Goal: Task Accomplishment & Management: Manage account settings

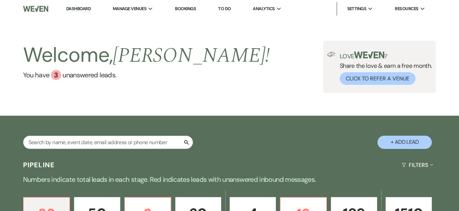
click at [78, 11] on link "Dashboard" at bounding box center [78, 9] width 24 height 6
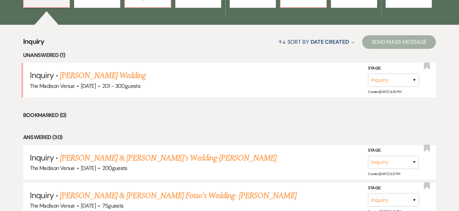
scroll to position [243, 0]
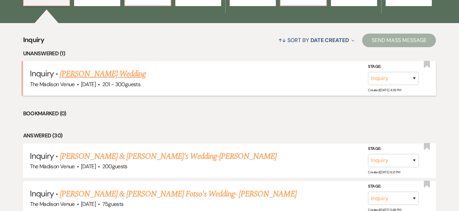
click at [116, 77] on link "[PERSON_NAME] Wedding" at bounding box center [103, 74] width 86 height 12
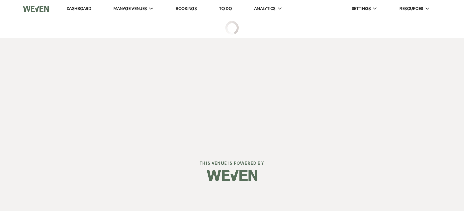
select select "2"
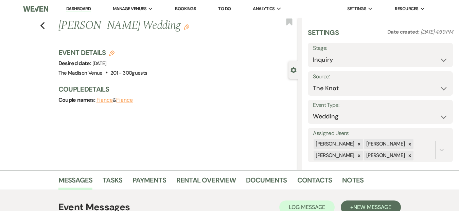
click at [184, 25] on icon "Edit" at bounding box center [186, 26] width 5 height 5
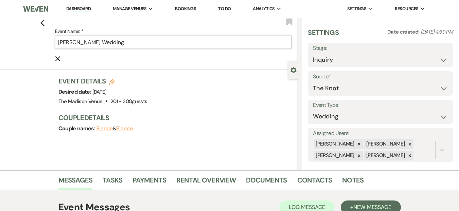
click at [156, 42] on input "[PERSON_NAME] Wedding" at bounding box center [173, 42] width 237 height 13
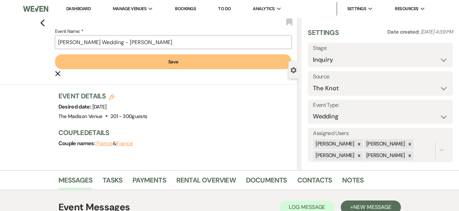
type input "[PERSON_NAME] Wedding - [PERSON_NAME]"
click at [164, 69] on button "Save" at bounding box center [173, 61] width 237 height 15
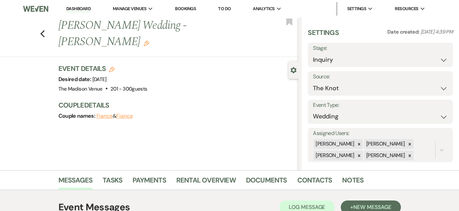
click at [165, 65] on div "Event Details Edit Desired date: [DATE] Venue: [GEOGRAPHIC_DATA] . 201 - 300 gu…" at bounding box center [174, 79] width 233 height 30
click at [356, 152] on div at bounding box center [358, 156] width 7 height 10
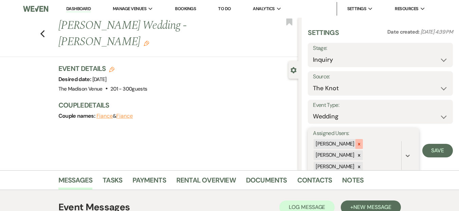
click at [356, 146] on icon at bounding box center [358, 144] width 5 height 5
click at [357, 150] on div "[PERSON_NAME] [PERSON_NAME]" at bounding box center [357, 150] width 88 height 23
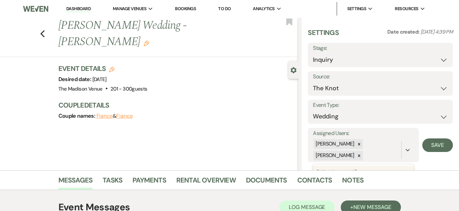
click at [449, 148] on div "Settings Date created: [DATE] 4:39 PM Stage: Inquiry Follow Up Tour Requested T…" at bounding box center [379, 94] width 157 height 153
click at [358, 154] on icon at bounding box center [358, 155] width 5 height 5
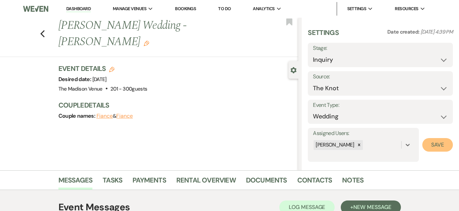
click at [430, 149] on button "Save" at bounding box center [437, 145] width 31 height 14
click at [177, 132] on div "Previous [PERSON_NAME] Wedding - [PERSON_NAME] Edit Bookmark Gear Settings Sett…" at bounding box center [149, 94] width 298 height 153
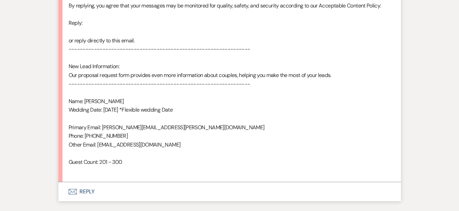
scroll to position [456, 0]
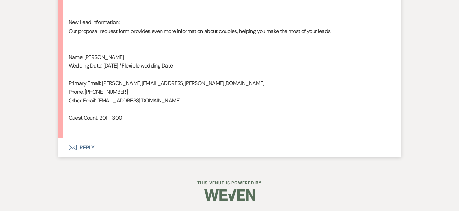
click at [136, 146] on button "Envelope Reply" at bounding box center [229, 147] width 342 height 19
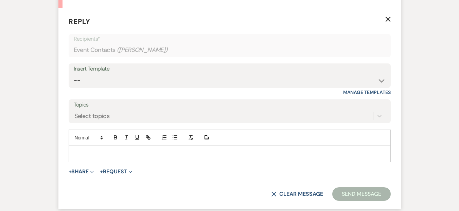
scroll to position [589, 0]
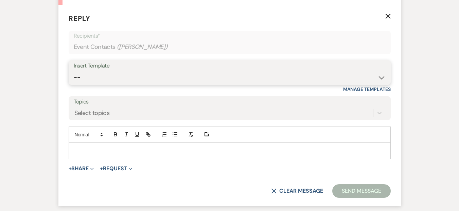
click at [98, 74] on select "-- Weven Planning Portal Introduction (Booked Events) Corporate Lead Follow Up …" at bounding box center [230, 77] width 312 height 13
select select "4626"
click at [74, 71] on select "-- Weven Planning Portal Introduction (Booked Events) Corporate Lead Follow Up …" at bounding box center [230, 77] width 312 height 13
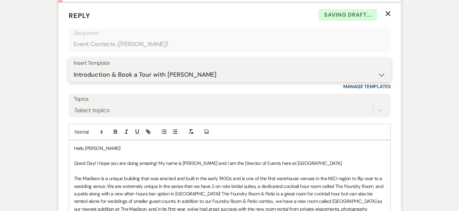
scroll to position [619, 0]
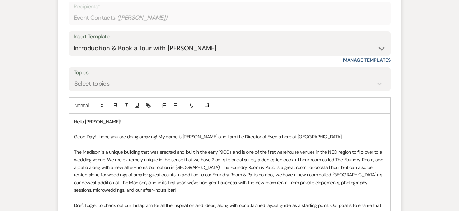
click at [93, 138] on p "Good Day! I hope you are doing amazing! My name is [PERSON_NAME] and I am the D…" at bounding box center [229, 136] width 311 height 7
click at [222, 137] on p "Good morning! I hope you are doing amazing! My name is [PERSON_NAME] and I am t…" at bounding box center [229, 136] width 311 height 7
click at [337, 139] on p "Good morning! I hope you are doing amazing! My name is [PERSON_NAME], and I am …" at bounding box center [229, 136] width 311 height 7
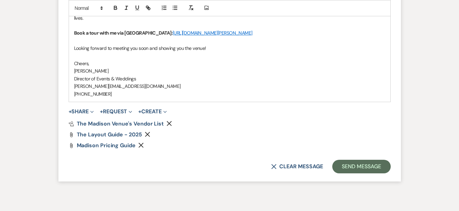
scroll to position [1132, 0]
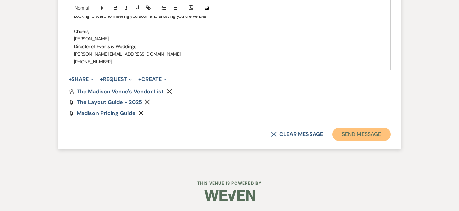
click at [355, 135] on button "Send Message" at bounding box center [361, 135] width 58 height 14
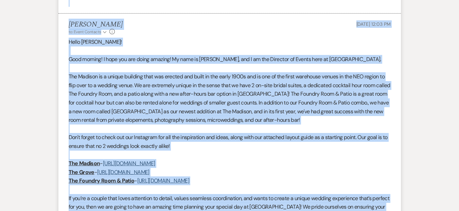
scroll to position [565, 0]
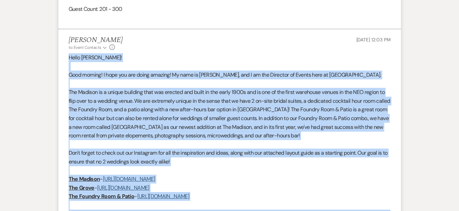
drag, startPoint x: 115, startPoint y: 82, endPoint x: 69, endPoint y: 59, distance: 51.6
copy div "Lorem Ipsumd! Sita consect! A elit sed doe tempo incidid! Ut labo et Dolor Magn…"
click at [123, 100] on p "The Madison is a unique building that was erected and built in the early 1900s …" at bounding box center [230, 114] width 322 height 52
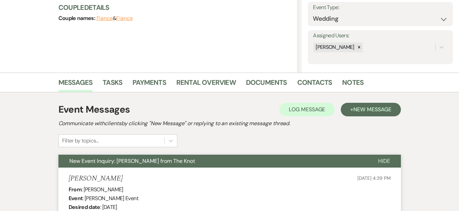
scroll to position [0, 0]
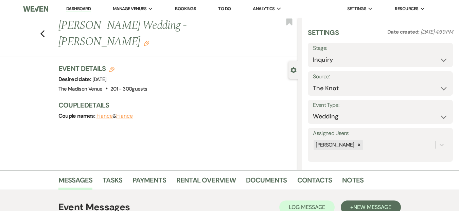
click at [82, 11] on link "Dashboard" at bounding box center [78, 9] width 24 height 6
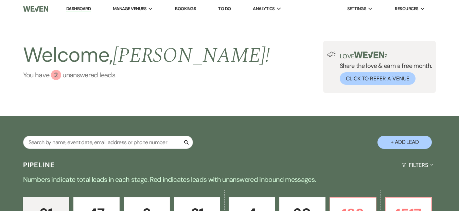
click at [71, 74] on link "You have 2 unanswered lead s ." at bounding box center [146, 75] width 247 height 10
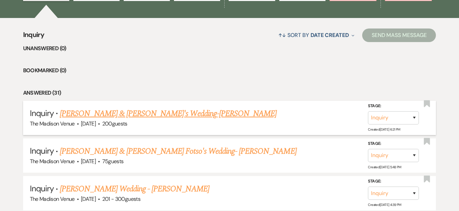
scroll to position [181, 0]
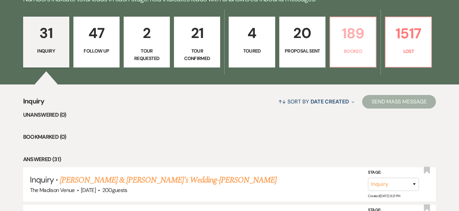
click at [358, 53] on p "Booked" at bounding box center [352, 51] width 37 height 7
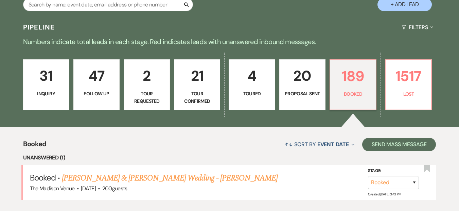
scroll to position [181, 0]
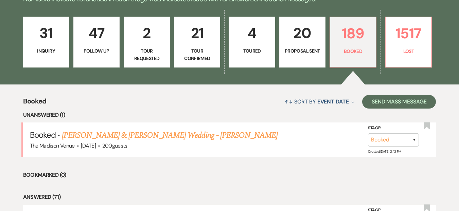
click at [108, 119] on li "Unanswered (1)" at bounding box center [229, 115] width 413 height 9
click at [300, 51] on p "Proposal Sent" at bounding box center [301, 50] width 37 height 7
select select "6"
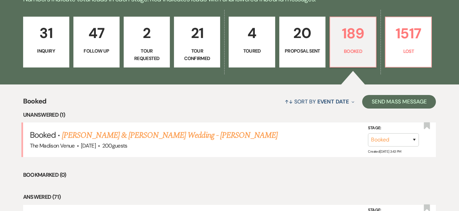
select select "6"
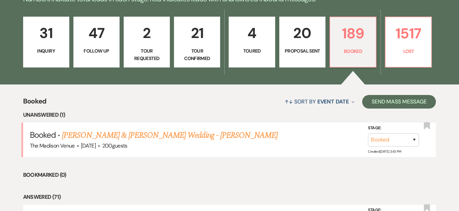
select select "6"
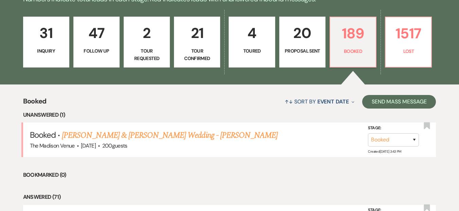
select select "6"
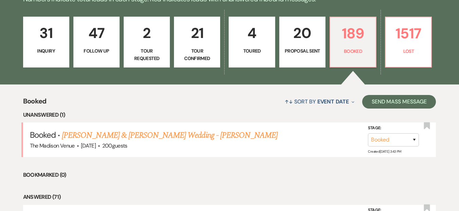
select select "6"
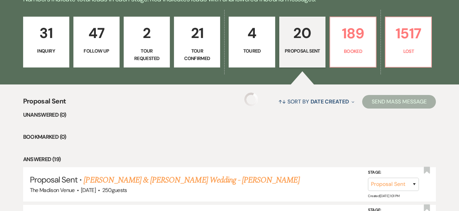
select select "6"
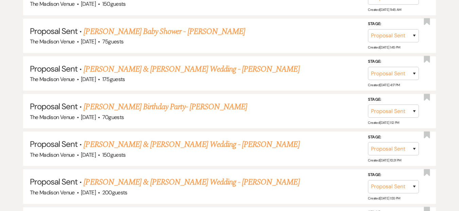
scroll to position [500, 0]
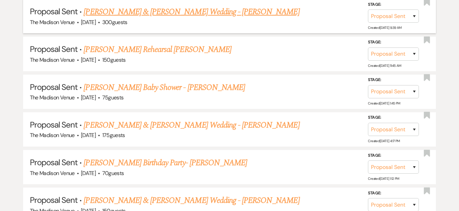
click at [218, 14] on link "[PERSON_NAME] & [PERSON_NAME] Wedding - [PERSON_NAME]" at bounding box center [192, 12] width 216 height 12
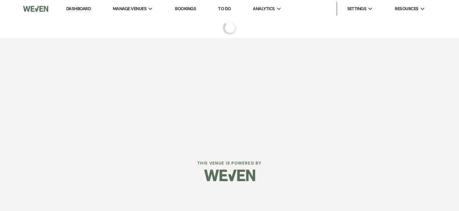
select select "6"
select select "5"
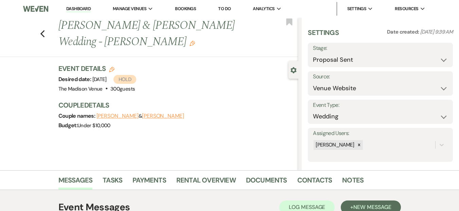
scroll to position [151, 0]
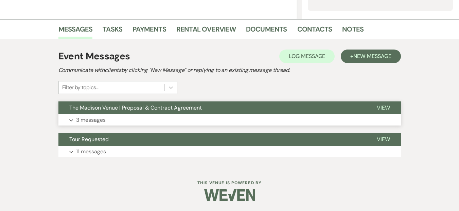
click at [165, 112] on button "The Madison Venue | Proposal & Contract Agreement" at bounding box center [211, 108] width 307 height 13
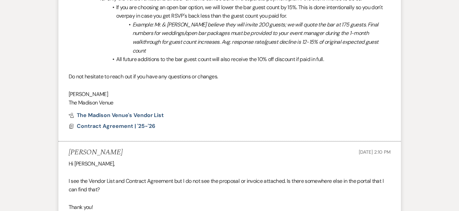
scroll to position [609, 0]
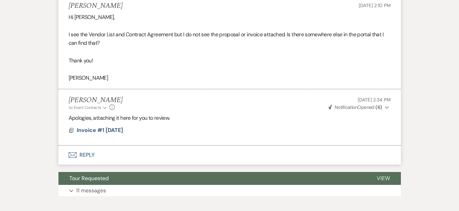
click at [366, 104] on span "Weven Check Notification Opened ( 6 )" at bounding box center [355, 107] width 54 height 6
click at [386, 106] on use "button" at bounding box center [387, 107] width 4 height 2
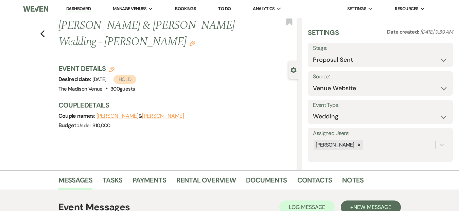
click at [80, 10] on link "Dashboard" at bounding box center [78, 9] width 24 height 6
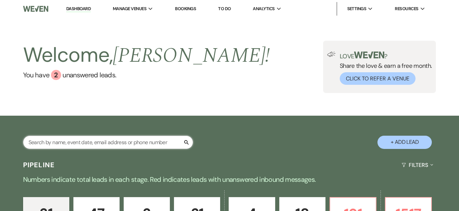
click at [90, 143] on input "text" at bounding box center [108, 142] width 170 height 13
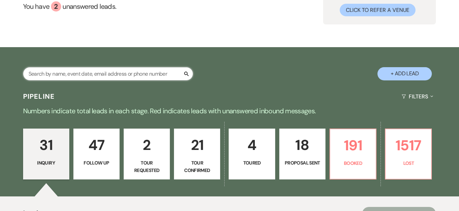
scroll to position [140, 0]
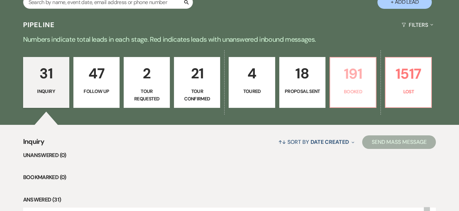
click at [357, 80] on p "191" at bounding box center [352, 73] width 37 height 23
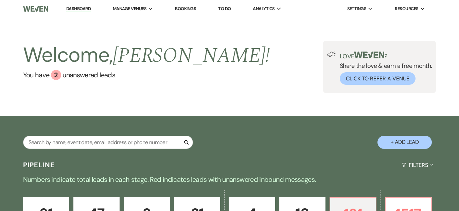
drag, startPoint x: 133, startPoint y: 17, endPoint x: 102, endPoint y: 91, distance: 80.3
click at [0, 0] on link "The Madison Venue" at bounding box center [0, 0] width 0 height 0
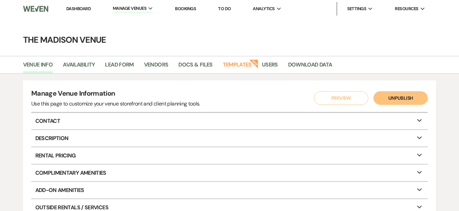
click at [190, 13] on li "Bookings" at bounding box center [185, 9] width 28 height 14
click at [190, 8] on link "Bookings" at bounding box center [185, 9] width 21 height 6
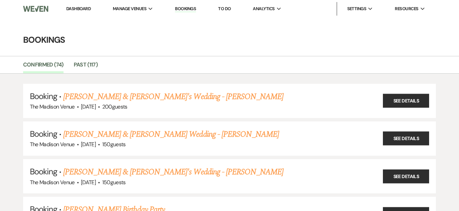
click at [83, 7] on link "Dashboard" at bounding box center [78, 9] width 24 height 6
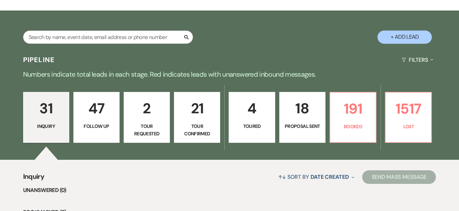
scroll to position [142, 0]
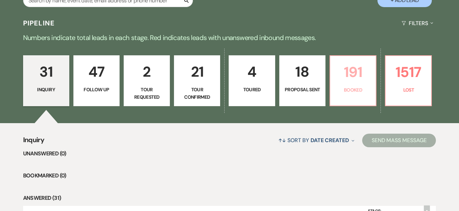
click at [363, 93] on p "Booked" at bounding box center [352, 89] width 37 height 7
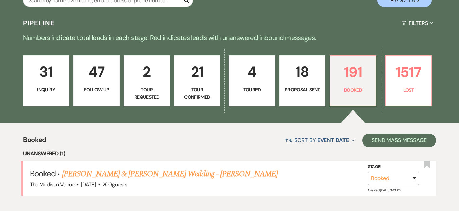
scroll to position [288, 0]
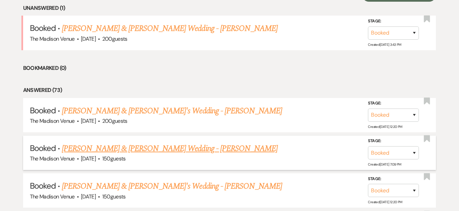
click at [166, 152] on link "[PERSON_NAME] & [PERSON_NAME] Wedding - [PERSON_NAME]" at bounding box center [170, 149] width 216 height 12
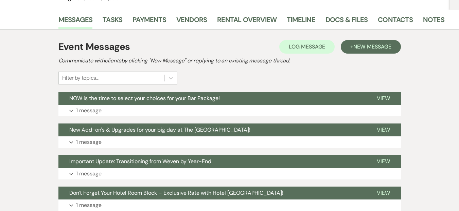
scroll to position [121, 0]
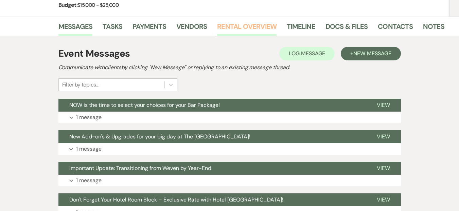
click at [233, 21] on link "Rental Overview" at bounding box center [246, 28] width 59 height 15
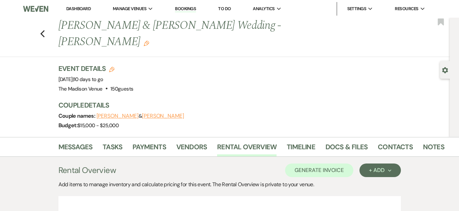
click at [188, 9] on link "Bookings" at bounding box center [185, 9] width 21 height 6
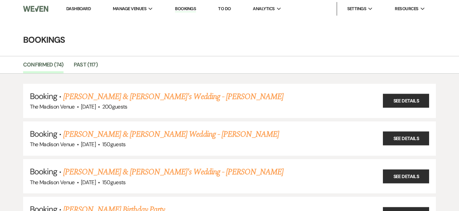
click at [82, 10] on link "Dashboard" at bounding box center [78, 9] width 24 height 6
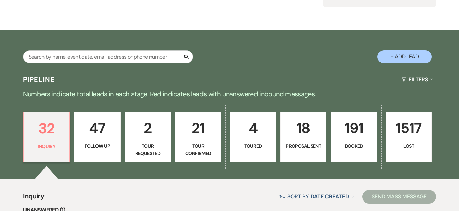
scroll to position [228, 0]
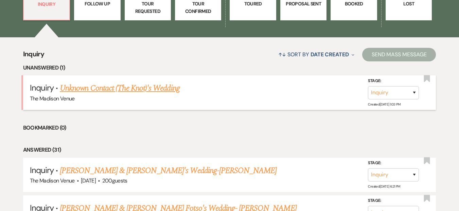
click at [116, 90] on link "Unknown Contact (The Knot)'s Wedding" at bounding box center [119, 88] width 119 height 12
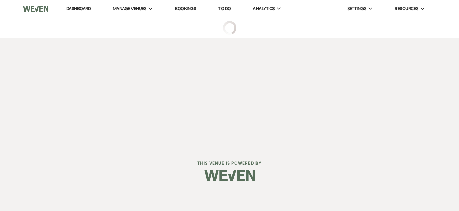
select select "2"
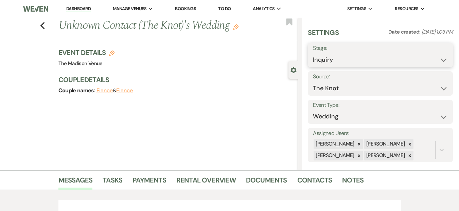
click at [330, 60] on select "Inquiry Follow Up Tour Requested Tour Confirmed Toured Proposal Sent Booked Lost" at bounding box center [380, 59] width 135 height 13
select select "8"
click at [313, 53] on select "Inquiry Follow Up Tour Requested Tour Confirmed Toured Proposal Sent Booked Lost" at bounding box center [380, 59] width 135 height 13
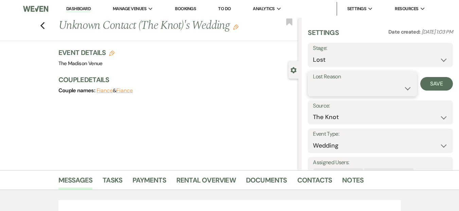
click at [340, 88] on select "Booked Elsewhere Budget Date Unavailable No Response Not a Good Match Capacity …" at bounding box center [362, 88] width 99 height 13
select select "2"
click at [313, 82] on select "Booked Elsewhere Budget Date Unavailable No Response Not a Good Match Capacity …" at bounding box center [362, 88] width 99 height 13
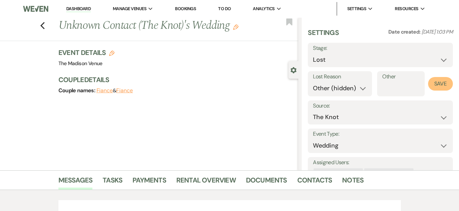
click at [439, 87] on button "Save" at bounding box center [440, 84] width 25 height 14
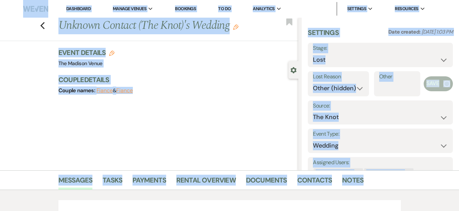
click at [83, 12] on link "Dashboard" at bounding box center [78, 9] width 24 height 6
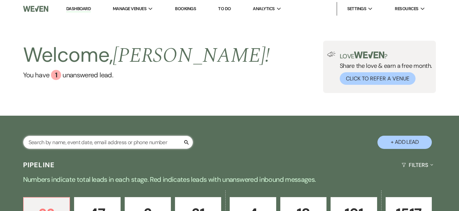
click at [110, 145] on input "text" at bounding box center [108, 142] width 170 height 13
type input "[PERSON_NAME]"
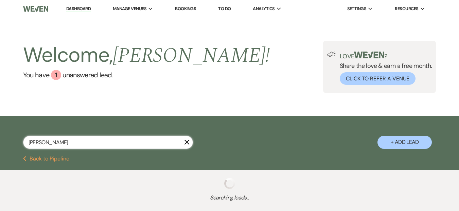
select select "9"
select select "8"
select select "5"
select select "8"
select select "5"
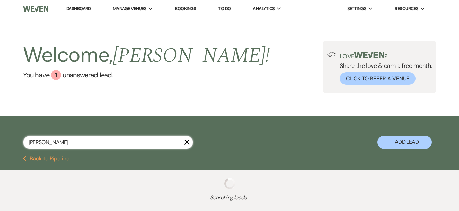
select select "8"
select select "7"
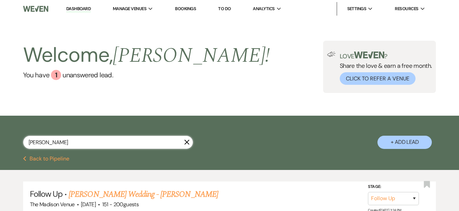
type input "[PERSON_NAME]"
select select "9"
select select "8"
select select "5"
select select "8"
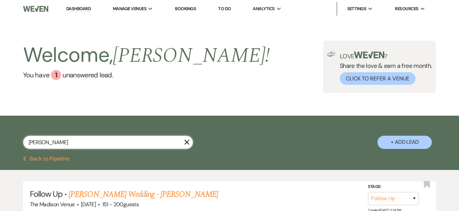
select select "5"
select select "8"
select select "7"
type input "[PERSON_NAME]"
click at [147, 196] on link "[PERSON_NAME] Wedding - [PERSON_NAME]" at bounding box center [143, 194] width 149 height 12
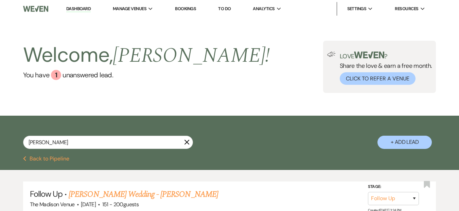
select select "9"
select select "2"
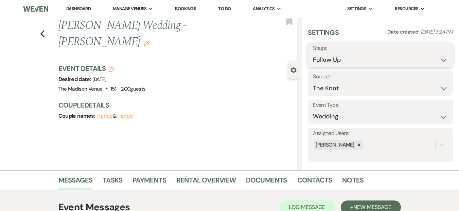
click at [338, 60] on select "Inquiry Follow Up Tour Requested Tour Confirmed Toured Proposal Sent Booked Lost" at bounding box center [380, 59] width 135 height 13
select select "8"
click at [313, 53] on select "Inquiry Follow Up Tour Requested Tour Confirmed Toured Proposal Sent Booked Lost" at bounding box center [380, 59] width 135 height 13
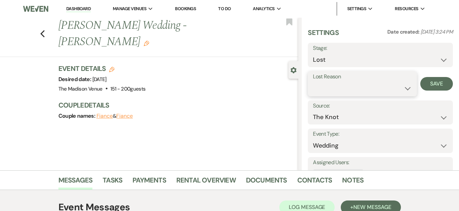
click at [350, 85] on select "Booked Elsewhere Budget Date Unavailable No Response Not a Good Match Capacity …" at bounding box center [362, 88] width 99 height 13
select select "6"
click at [313, 82] on select "Booked Elsewhere Budget Date Unavailable No Response Not a Good Match Capacity …" at bounding box center [362, 88] width 99 height 13
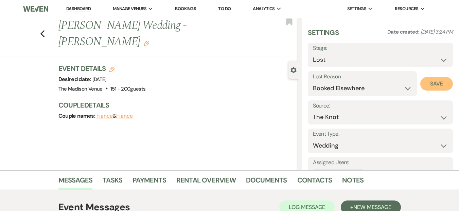
click at [426, 87] on button "Save" at bounding box center [436, 84] width 33 height 14
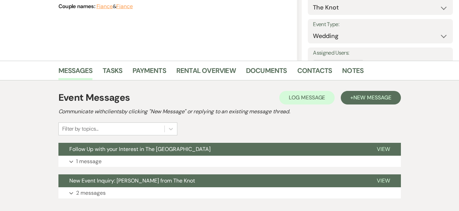
scroll to position [151, 0]
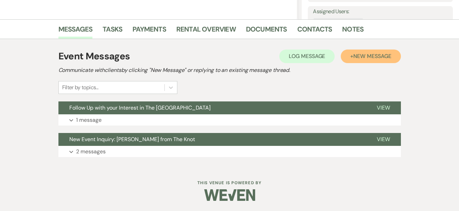
click at [366, 58] on span "New Message" at bounding box center [372, 56] width 38 height 7
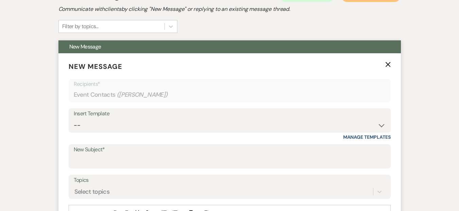
scroll to position [215, 0]
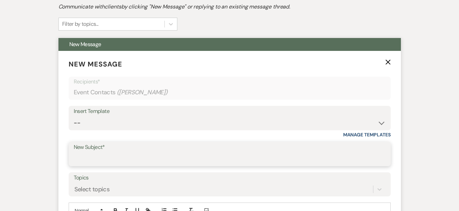
click at [116, 160] on input "New Subject*" at bounding box center [230, 158] width 312 height 13
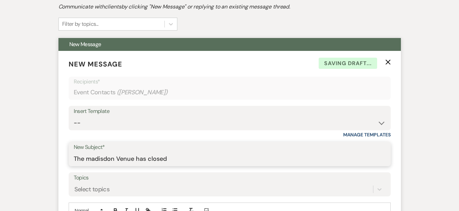
click at [108, 160] on input "The madisdon Venue has closed" at bounding box center [230, 158] width 312 height 13
click at [90, 158] on input "The madison Venue has closed" at bounding box center [230, 158] width 312 height 13
click at [194, 155] on input "The Madison Venue has closed" at bounding box center [230, 158] width 312 height 13
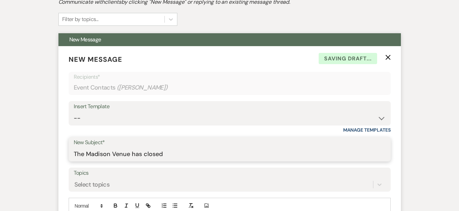
scroll to position [225, 0]
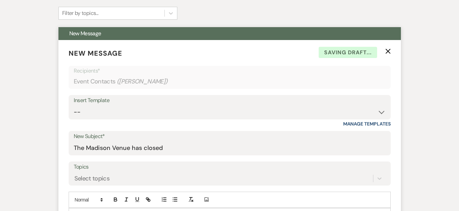
click at [194, 155] on form "New Message X Saving draft... Recipients* Event Contacts ( [PERSON_NAME] ) Inse…" at bounding box center [229, 156] width 342 height 232
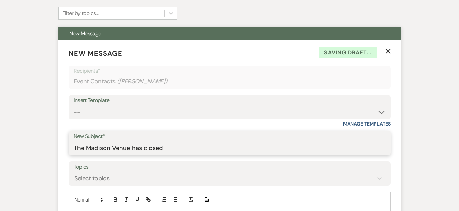
click at [197, 149] on input "The Madison Venue has closed" at bounding box center [230, 148] width 312 height 13
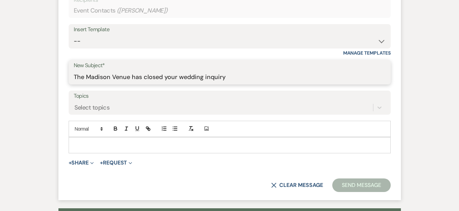
scroll to position [297, 0]
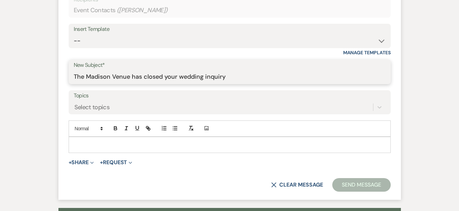
type input "The Madison Venue has closed your wedding inquiry"
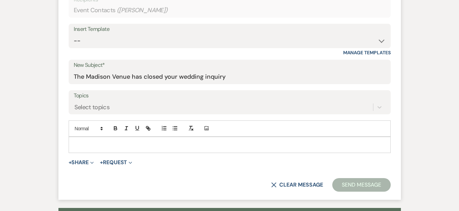
click at [128, 146] on p at bounding box center [229, 144] width 311 height 7
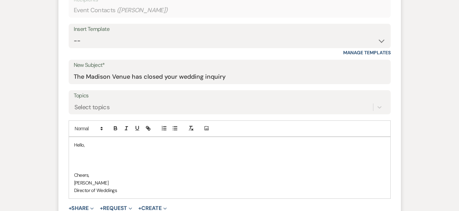
click at [84, 160] on p at bounding box center [229, 159] width 311 height 7
click at [158, 173] on p "Cheers," at bounding box center [229, 174] width 311 height 7
click at [160, 159] on p "The Madison has closed our wedding inquiry" at bounding box center [229, 159] width 311 height 7
click at [0, 0] on span "inquiry" at bounding box center [0, 0] width 0 height 0
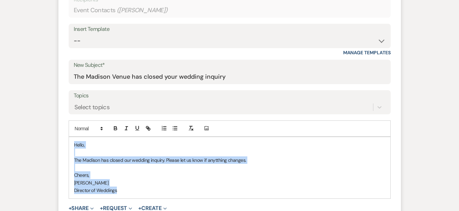
drag, startPoint x: 71, startPoint y: 143, endPoint x: 137, endPoint y: 203, distance: 89.2
click at [137, 203] on form "New Message X Saving draft... Recipients* Event Contacts ( [PERSON_NAME] ) Inse…" at bounding box center [229, 107] width 342 height 277
copy div "Hello, The [PERSON_NAME] has closed our wedding inquiry. Please let us know if …"
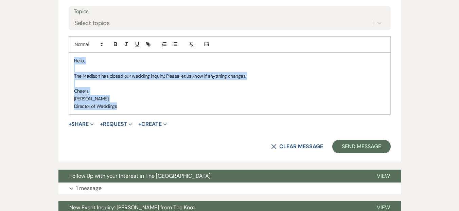
scroll to position [444, 0]
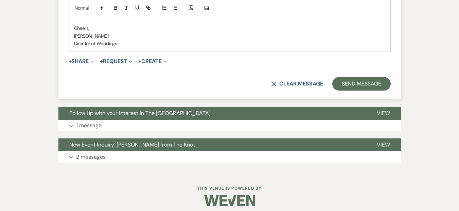
click at [354, 85] on button "Send Message" at bounding box center [361, 84] width 58 height 14
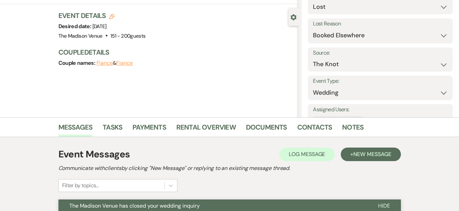
scroll to position [0, 0]
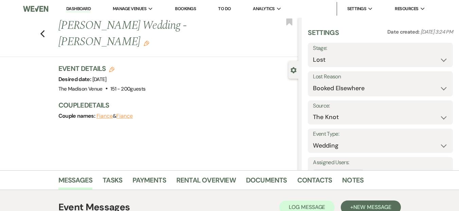
click at [73, 46] on div "Previous [PERSON_NAME] Wedding - [PERSON_NAME] Edit Bookmark Gear Settings Sett…" at bounding box center [149, 94] width 298 height 153
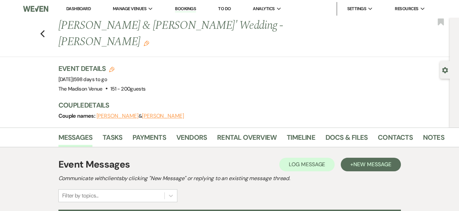
click at [114, 67] on use "button" at bounding box center [111, 69] width 5 height 5
select select "775"
select select "eventDateAnd"
select select "false"
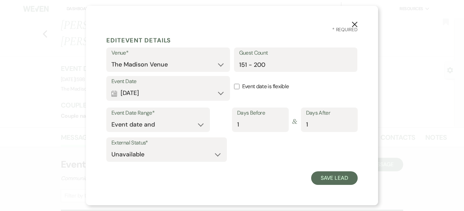
click at [353, 20] on button "X" at bounding box center [354, 24] width 10 height 12
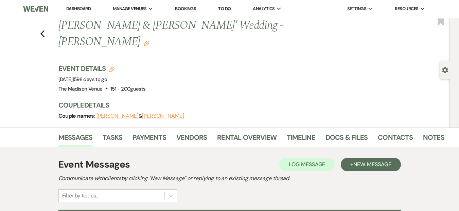
click at [210, 131] on li "Vendors" at bounding box center [196, 139] width 41 height 16
click at [198, 132] on link "Vendors" at bounding box center [191, 139] width 31 height 15
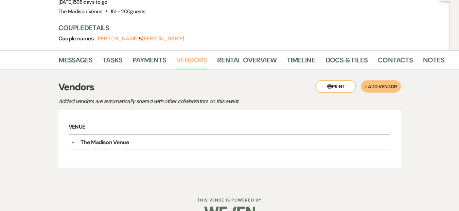
scroll to position [79, 0]
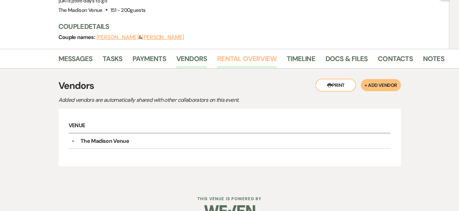
click at [233, 53] on link "Rental Overview" at bounding box center [246, 60] width 59 height 15
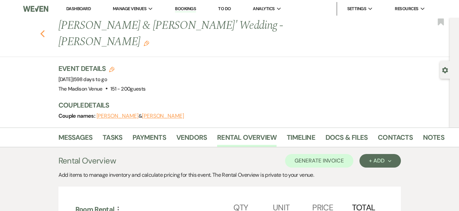
click at [42, 30] on icon "Previous" at bounding box center [42, 34] width 5 height 8
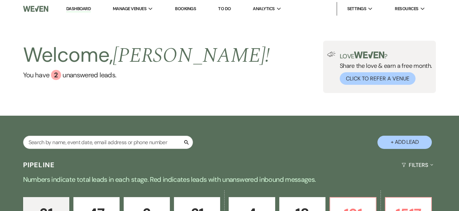
click at [93, 98] on div "Welcome, Daryl ! You have 2 unanswered lead s . Love ? Share the love & earn a …" at bounding box center [229, 67] width 459 height 98
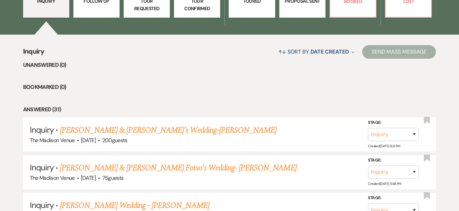
click at [144, 108] on li "Answered (31)" at bounding box center [229, 109] width 413 height 9
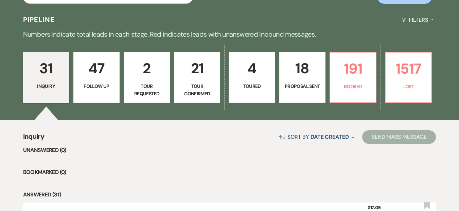
scroll to position [96, 0]
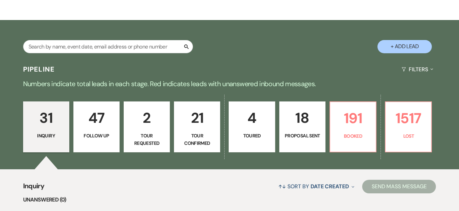
click at [107, 121] on p "47" at bounding box center [96, 118] width 37 height 23
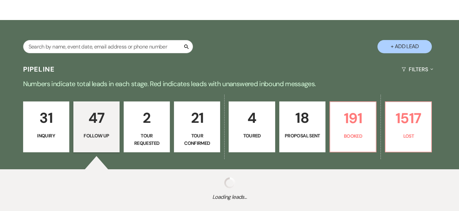
select select "9"
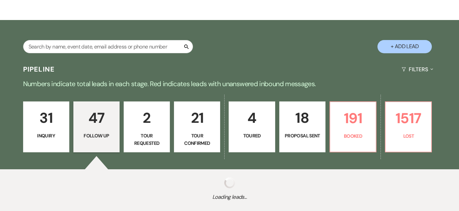
select select "9"
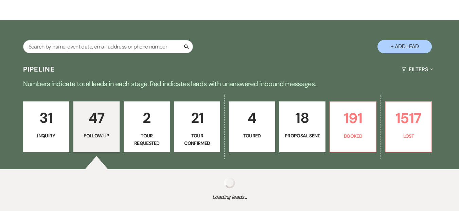
select select "9"
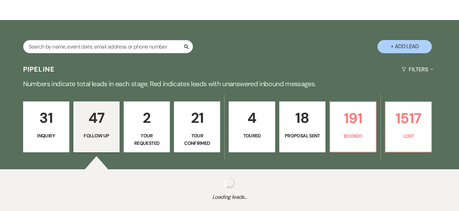
select select "9"
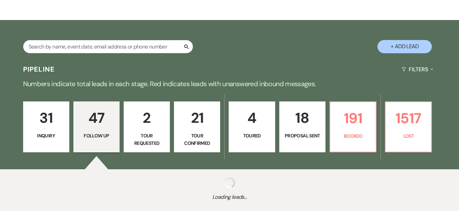
select select "9"
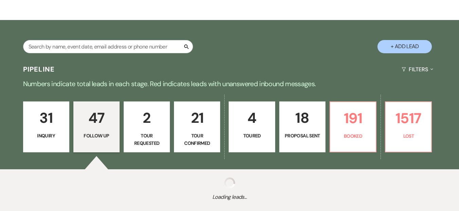
select select "9"
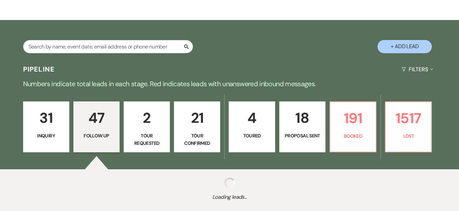
select select "9"
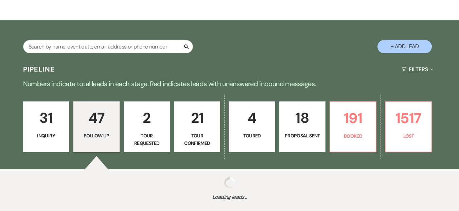
select select "9"
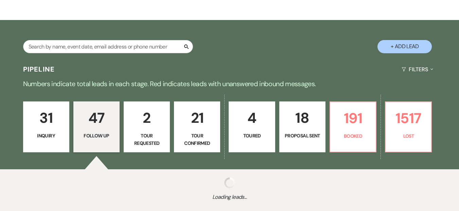
select select "9"
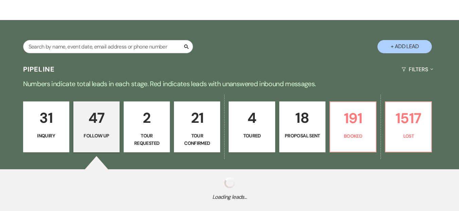
select select "9"
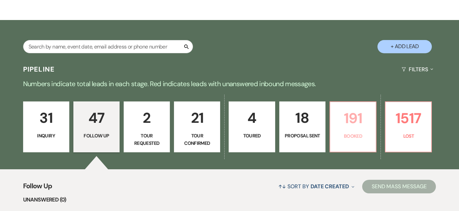
click at [356, 107] on p "191" at bounding box center [352, 118] width 37 height 23
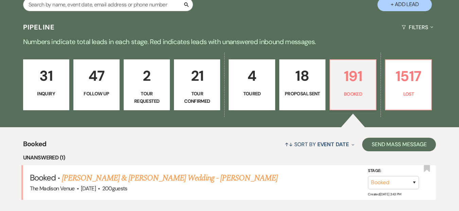
scroll to position [195, 0]
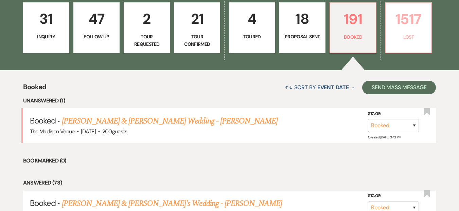
click at [414, 31] on link "1517 Lost" at bounding box center [408, 27] width 47 height 51
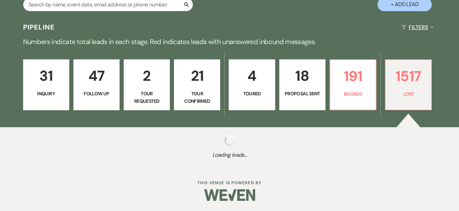
scroll to position [138, 0]
click at [404, 32] on button "Filters Expand" at bounding box center [417, 27] width 37 height 18
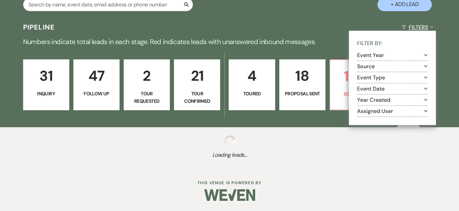
click at [292, 49] on div "Pipeline Filters Collapse Filter By: Event Year Expand Source Expand Event Type…" at bounding box center [229, 92] width 459 height 149
click at [315, 22] on div "Pipeline Filters Collapse Filter By: Event Year Expand Source Expand Event Type…" at bounding box center [229, 27] width 459 height 18
click at [314, 21] on div "Pipeline Filters Collapse Filter By: Event Year Expand Source Expand Event Type…" at bounding box center [229, 27] width 459 height 18
select select "8"
select select "5"
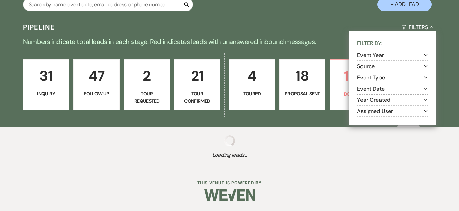
select select "8"
select select "11"
select select "8"
select select "11"
select select "8"
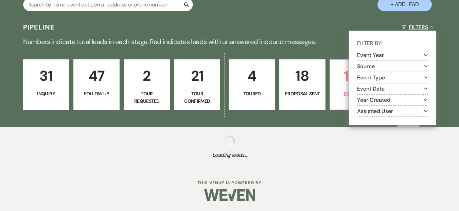
select select "10"
select select "8"
select select "1"
select select "8"
select select "1"
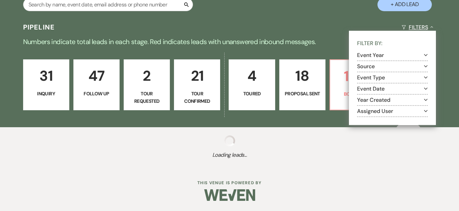
select select "8"
select select "6"
select select "8"
select select "7"
select select "8"
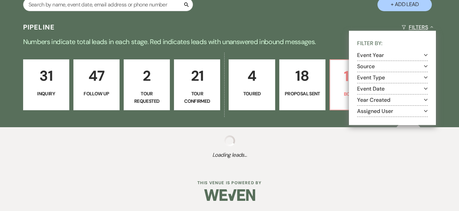
select select "6"
select select "8"
select select "6"
select select "8"
select select "6"
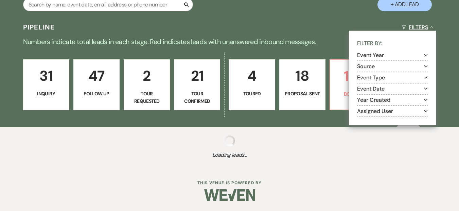
select select "8"
select select "1"
select select "8"
select select "1"
select select "8"
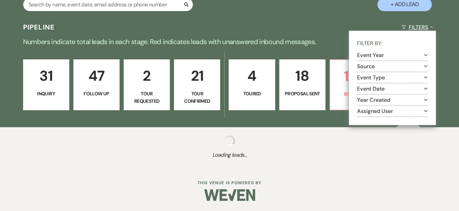
select select "5"
select select "8"
select select "6"
select select "8"
select select "10"
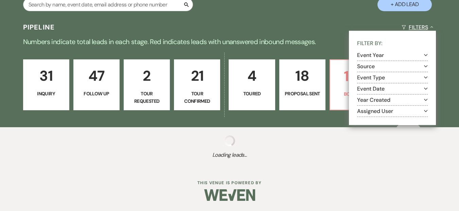
select select "8"
select select "1"
select select "8"
select select "7"
select select "8"
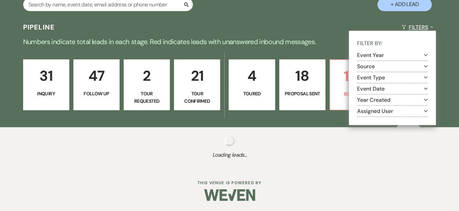
select select "10"
select select "8"
select select "5"
select select "8"
select select "5"
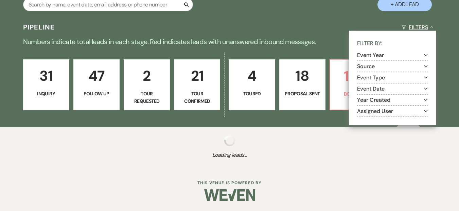
select select "8"
select select "6"
select select "8"
select select "6"
select select "8"
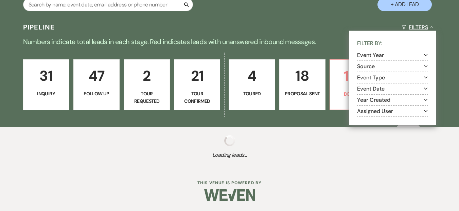
select select "6"
select select "8"
select select "5"
select select "8"
select select "10"
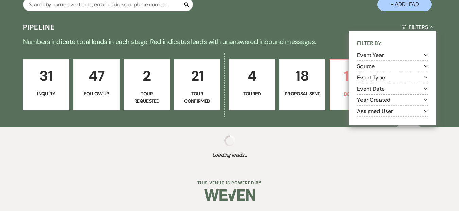
select select "8"
select select "6"
select select "8"
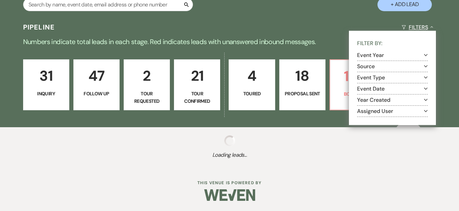
select select "5"
select select "8"
select select "5"
select select "8"
select select "5"
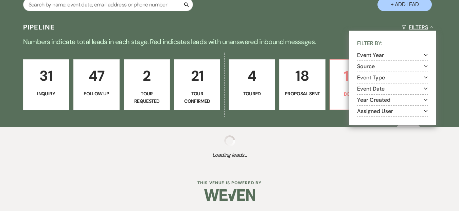
select select "8"
select select "5"
select select "8"
select select "5"
select select "8"
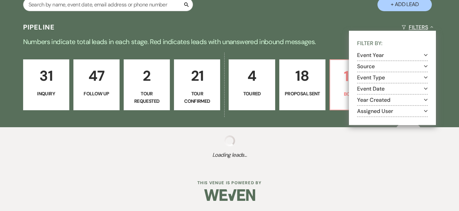
select select "6"
select select "8"
select select "5"
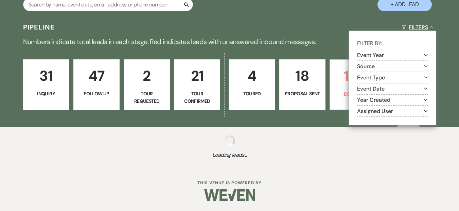
select select "8"
select select "5"
select select "8"
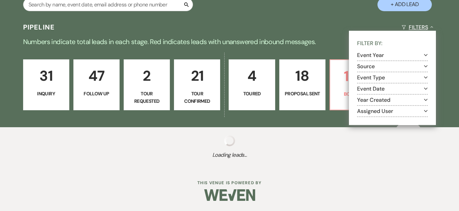
select select "6"
select select "8"
select select "5"
select select "8"
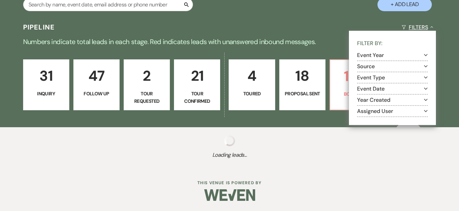
select select "8"
select select "5"
select select "8"
select select "10"
select select "8"
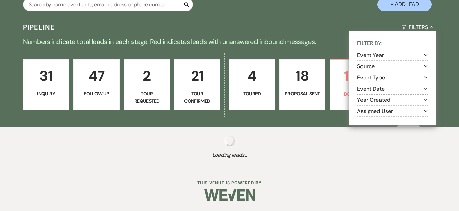
select select "8"
select select "5"
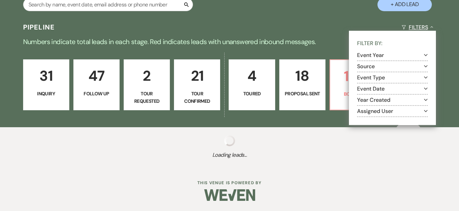
select select "8"
select select "5"
select select "8"
select select "5"
select select "8"
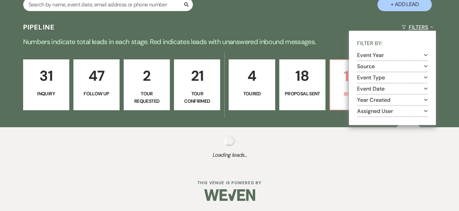
select select "5"
select select "8"
select select "7"
select select "8"
select select "5"
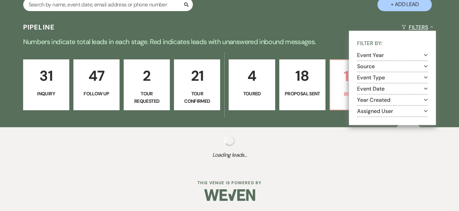
select select "8"
select select "10"
select select "8"
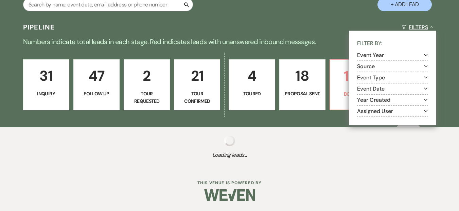
select select "6"
select select "8"
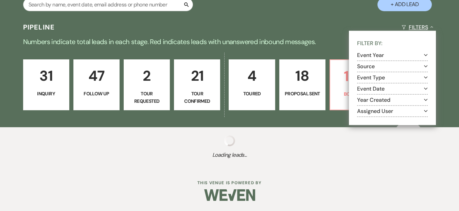
select select "8"
select select "5"
select select "8"
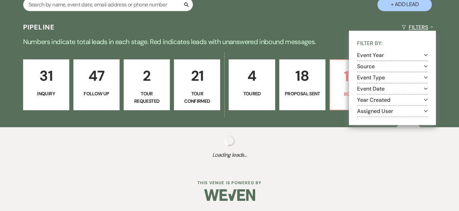
select select "5"
select select "8"
select select "10"
select select "8"
select select "5"
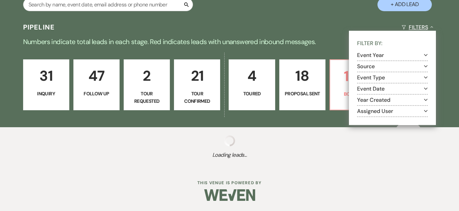
select select "8"
select select "5"
select select "8"
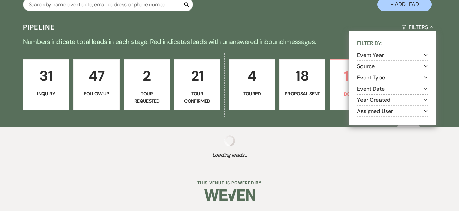
select select "5"
select select "8"
select select "5"
select select "8"
select select "5"
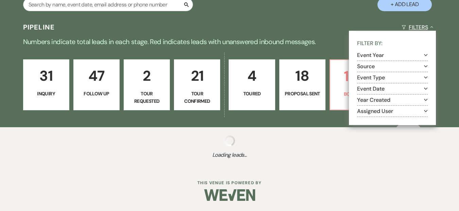
select select "8"
select select "5"
select select "8"
select select "5"
select select "8"
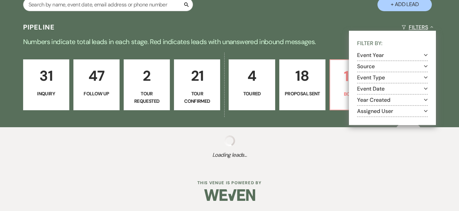
select select "6"
select select "8"
select select "10"
select select "8"
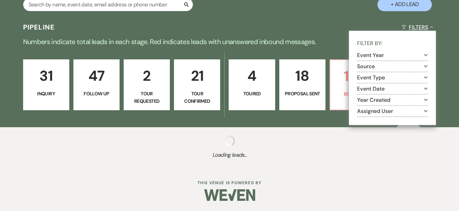
select select "8"
select select "10"
select select "8"
select select "5"
select select "8"
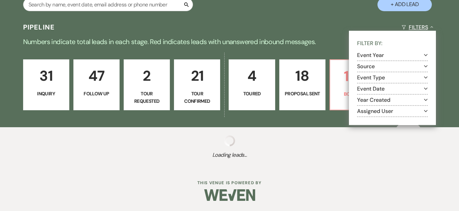
select select "6"
select select "8"
select select "5"
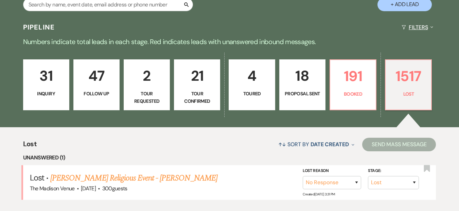
click at [429, 27] on button "Filters Expand" at bounding box center [417, 27] width 37 height 18
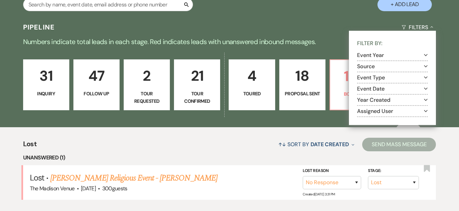
click at [447, 30] on div "Pipeline Filters Collapse Filter By: Event Year Expand Source Expand Event Type…" at bounding box center [229, 27] width 459 height 18
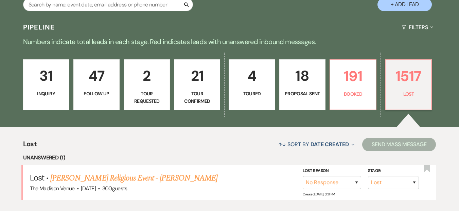
scroll to position [277, 0]
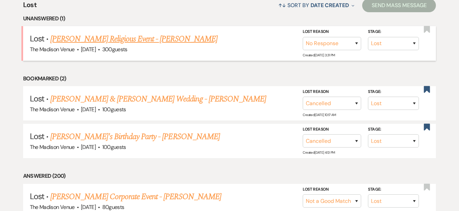
click at [144, 41] on link "[PERSON_NAME] Religious Event - [PERSON_NAME]" at bounding box center [133, 39] width 167 height 12
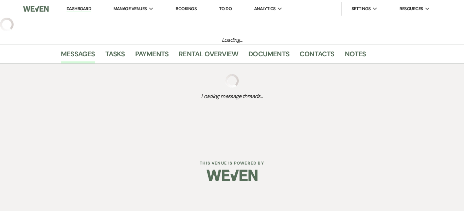
click at [135, 39] on div "Dashboard Manage Venues Expand The Madison Venue Bookings To Do Analytics Expan…" at bounding box center [232, 74] width 464 height 148
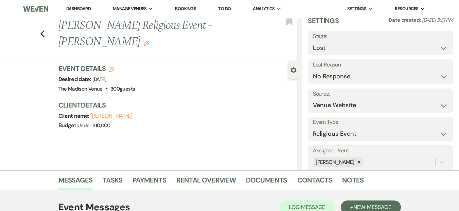
scroll to position [35, 0]
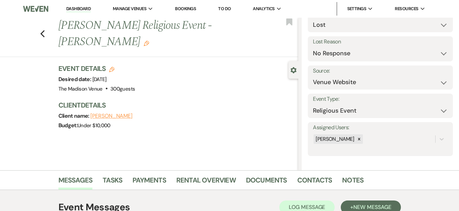
click at [263, 74] on div "Event Details Edit Desired date: Friday, April 24th, 2026 Venue: The Madison Ve…" at bounding box center [174, 79] width 233 height 30
click at [77, 8] on link "Dashboard" at bounding box center [78, 9] width 24 height 6
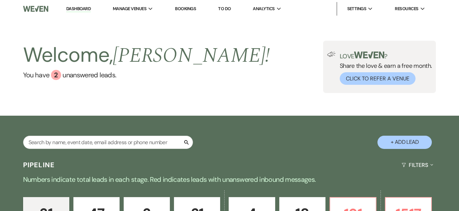
click at [114, 108] on div "Welcome, Daryl ! You have 2 unanswered lead s . Love ? Share the love & earn a …" at bounding box center [229, 67] width 459 height 98
click at [77, 13] on li "Dashboard" at bounding box center [78, 9] width 31 height 14
click at [79, 11] on link "Dashboard" at bounding box center [78, 9] width 24 height 6
click at [107, 141] on input "text" at bounding box center [108, 142] width 170 height 13
click at [178, 117] on div "Search + Add Lead" at bounding box center [229, 136] width 459 height 40
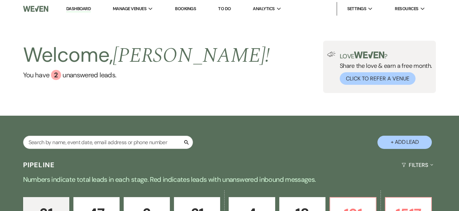
click at [68, 9] on link "Dashboard" at bounding box center [78, 9] width 24 height 6
